Goal: Check status: Check status

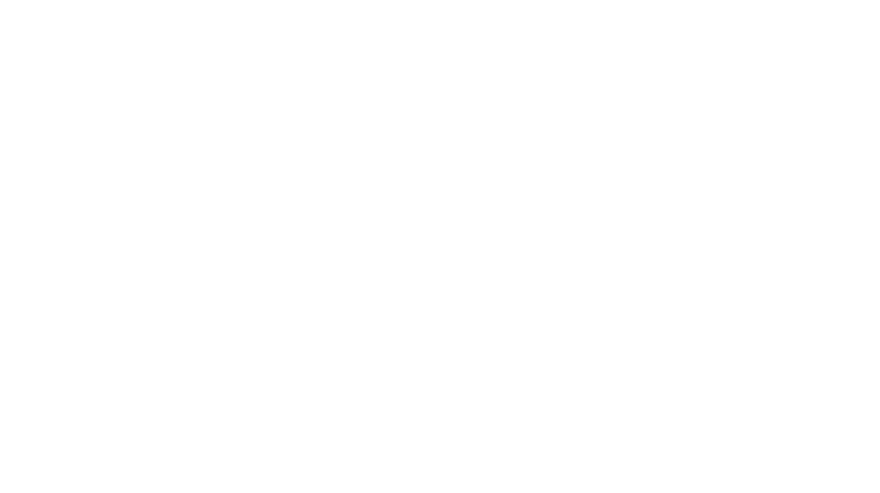
click at [672, 0] on html "Loading × Sorry to interrupt CSS Error Refresh" at bounding box center [440, 0] width 880 height 0
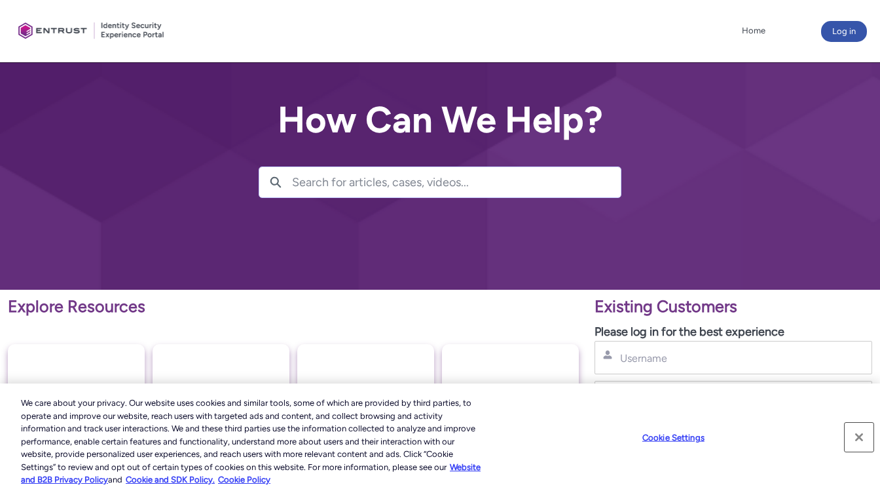
click at [861, 438] on button "Close" at bounding box center [859, 437] width 29 height 29
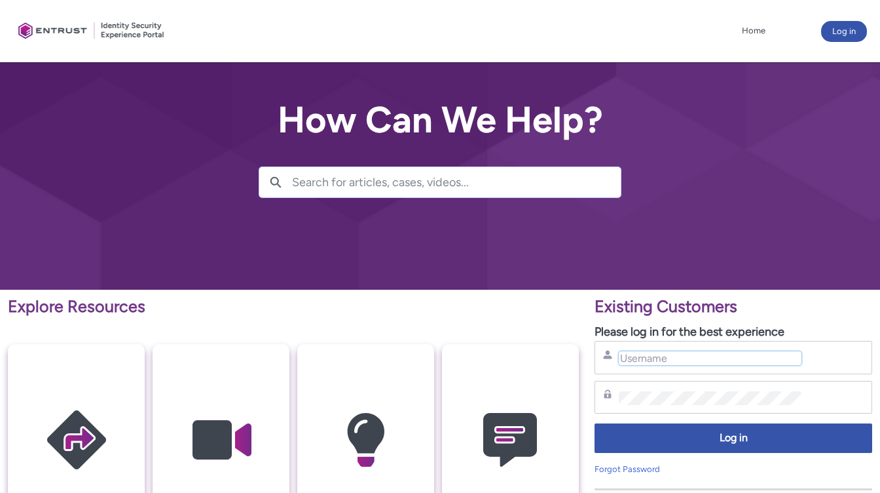
click at [734, 360] on input "Username" at bounding box center [710, 358] width 183 height 14
type input "[DOMAIN_NAME][EMAIL_ADDRESS][DOMAIN_NAME]"
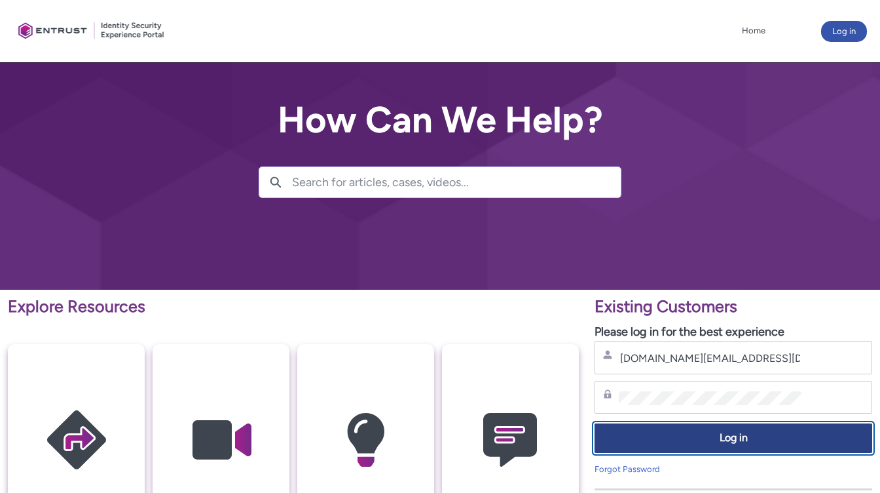
click at [764, 443] on span "Log in" at bounding box center [733, 437] width 261 height 15
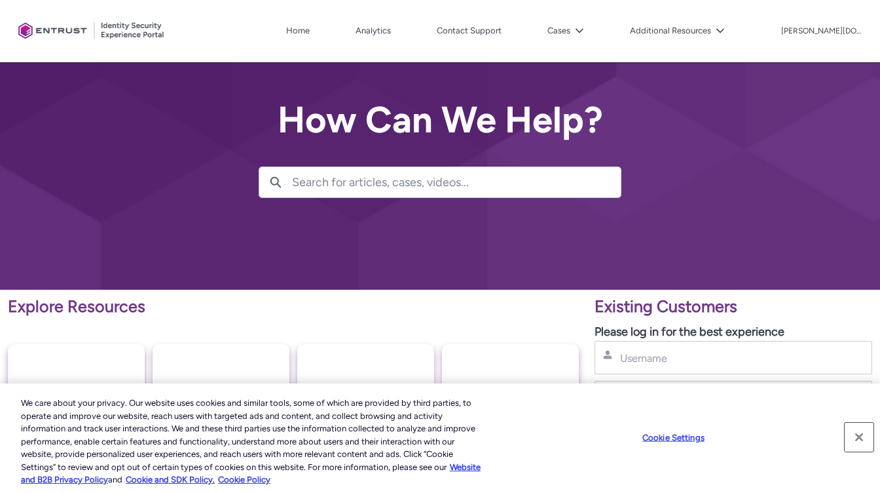
click at [861, 433] on button "Close" at bounding box center [859, 437] width 29 height 29
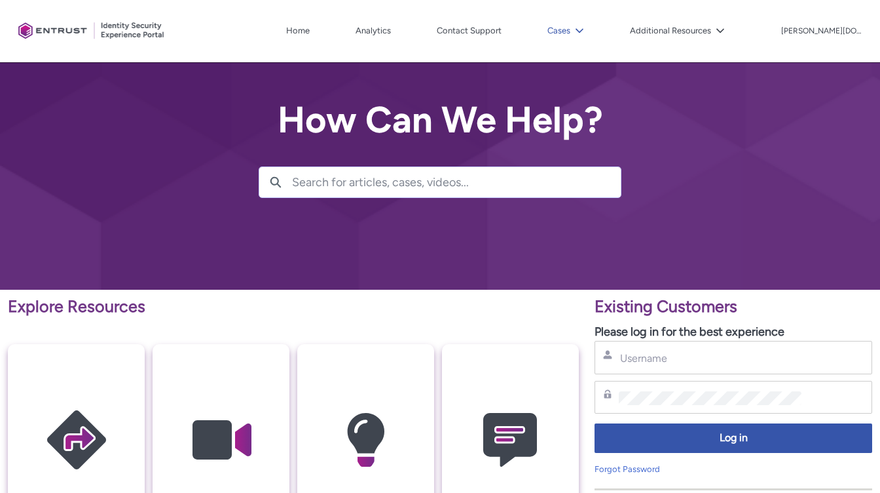
click at [584, 30] on icon at bounding box center [579, 30] width 9 height 9
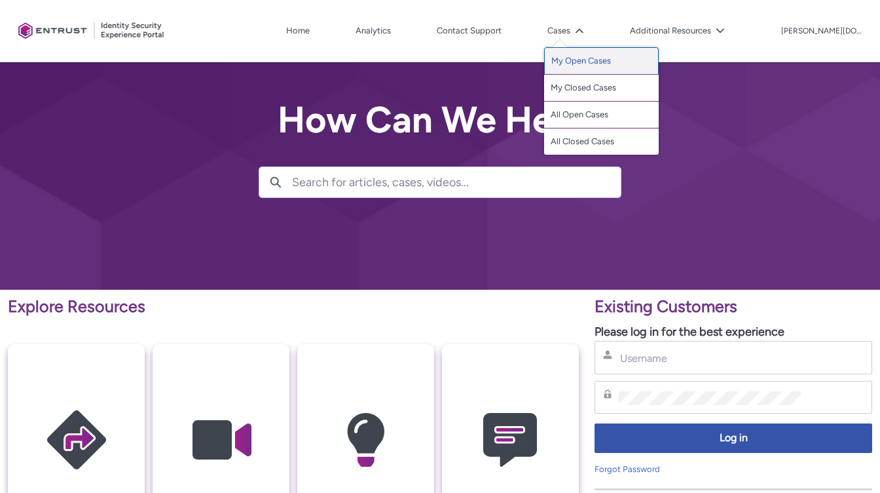
click at [617, 65] on link "My Open Cases" at bounding box center [601, 61] width 115 height 28
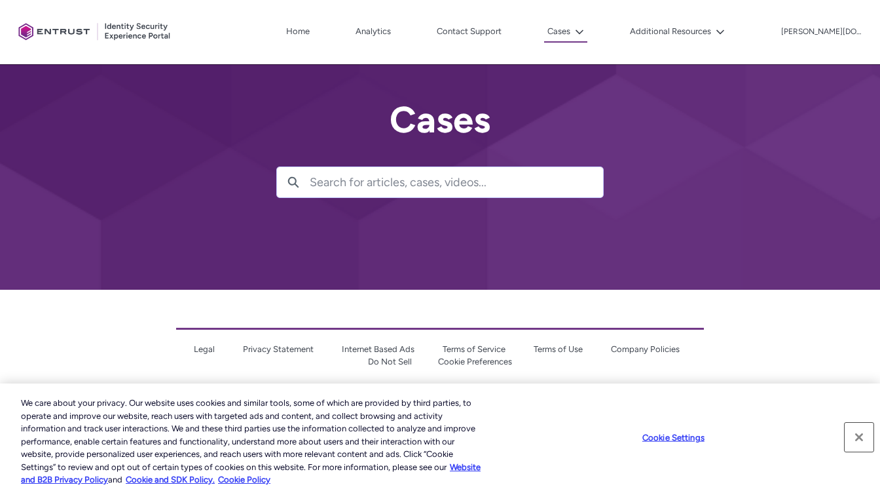
click at [857, 438] on button "Close" at bounding box center [859, 437] width 29 height 29
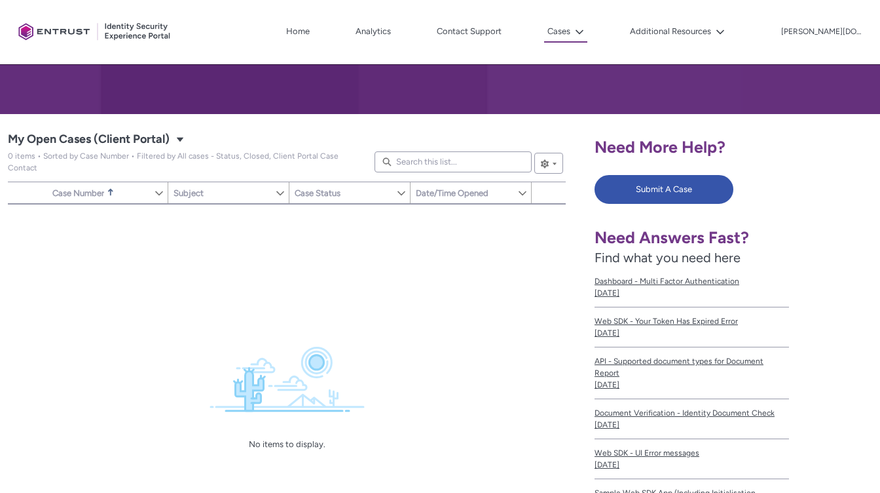
scroll to position [170, 0]
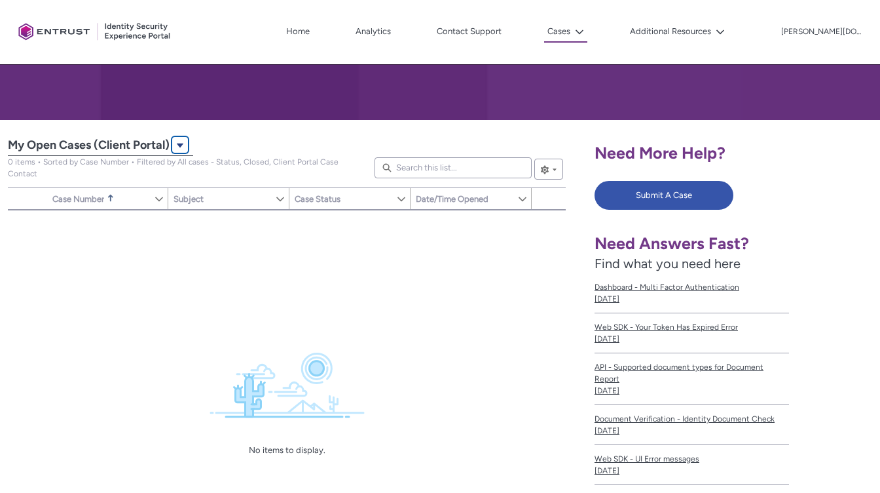
click at [182, 146] on lightning-primitive-icon "My Open Cases (Client Portal)|Cases|List View" at bounding box center [180, 145] width 9 height 10
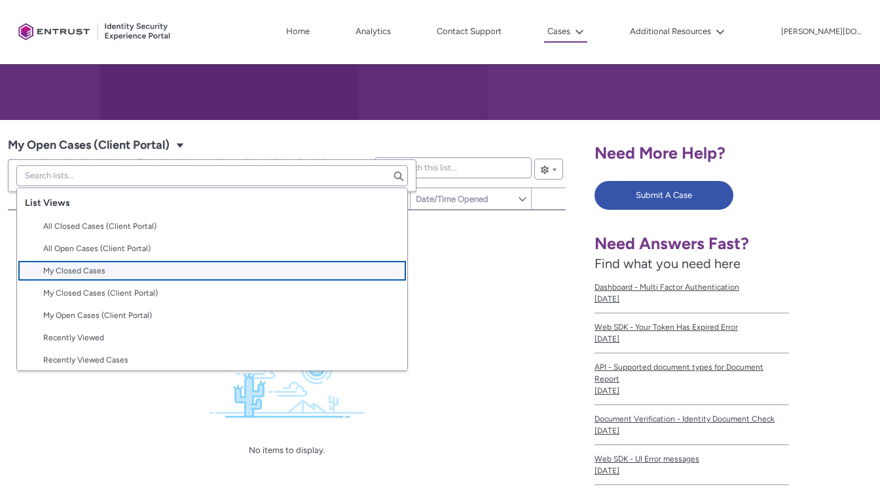
click at [140, 269] on span "My Closed Cases" at bounding box center [221, 271] width 356 height 12
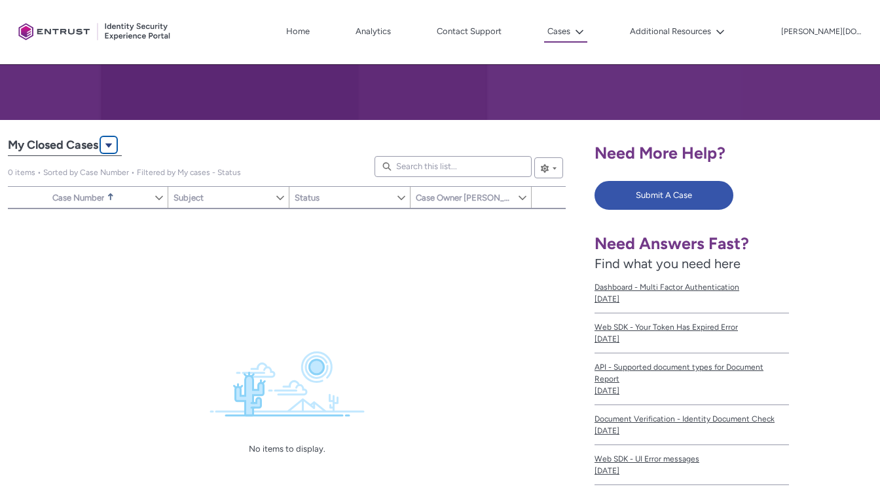
click at [113, 147] on lightning-primitive-icon "My Closed Cases|Cases|List View" at bounding box center [108, 145] width 9 height 10
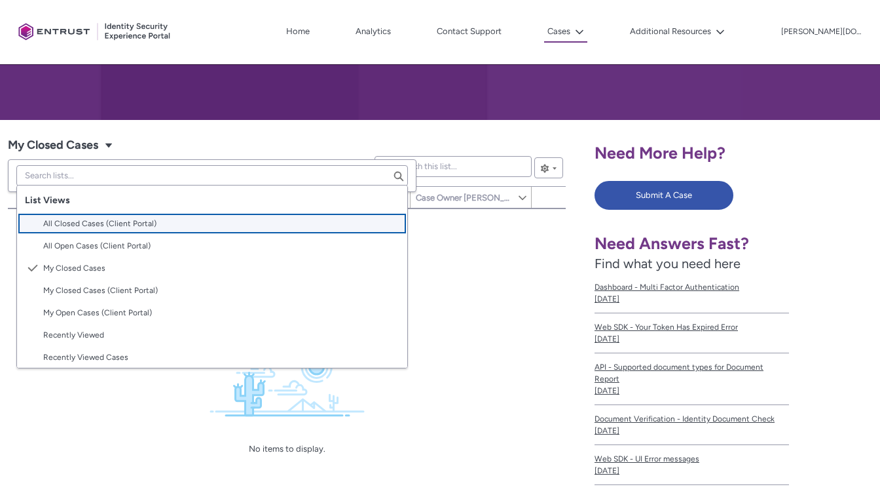
click at [109, 223] on span "All Closed Cases (Client Portal)" at bounding box center [99, 223] width 113 height 9
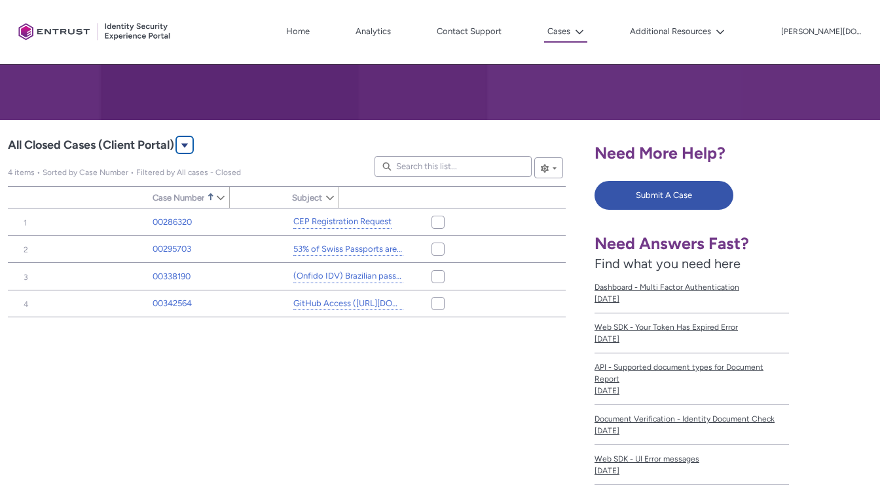
type input "179"
type input "561"
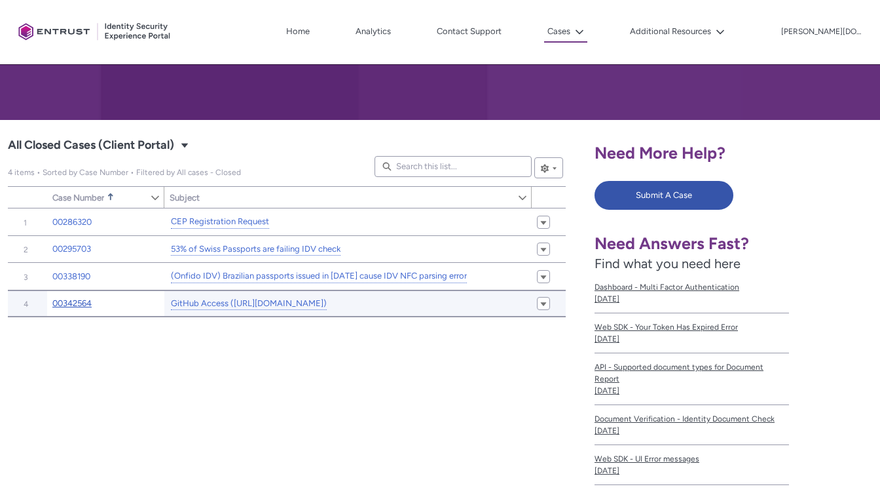
click at [85, 300] on link "00342564" at bounding box center [71, 303] width 39 height 13
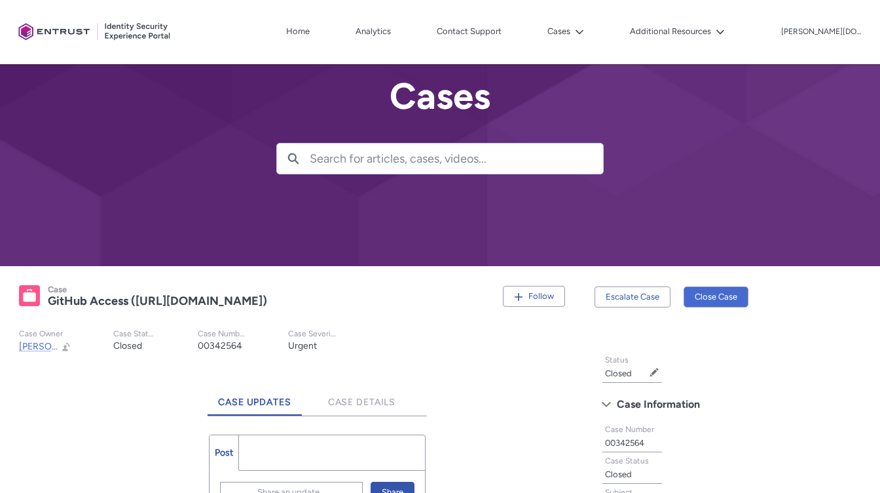
scroll to position [20, 0]
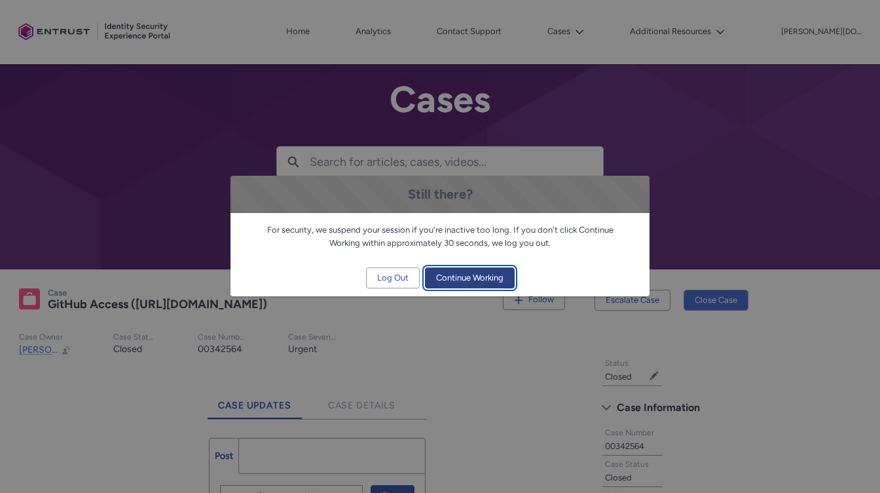
click at [458, 278] on span "Continue Working" at bounding box center [469, 278] width 67 height 20
